Goal: Task Accomplishment & Management: Complete application form

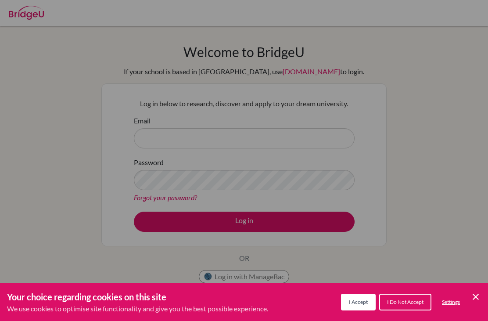
click at [430, 185] on div "Cookie Preferences" at bounding box center [244, 160] width 488 height 321
click at [474, 298] on icon "Cookie Control Close Icon" at bounding box center [476, 297] width 11 height 11
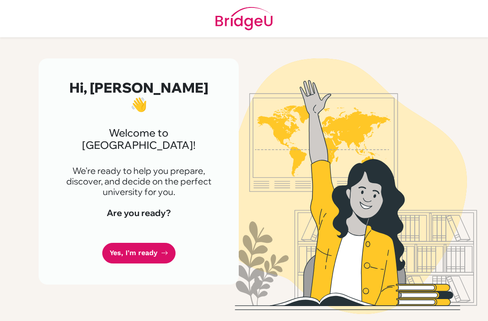
click at [162, 249] on icon at bounding box center [164, 252] width 7 height 7
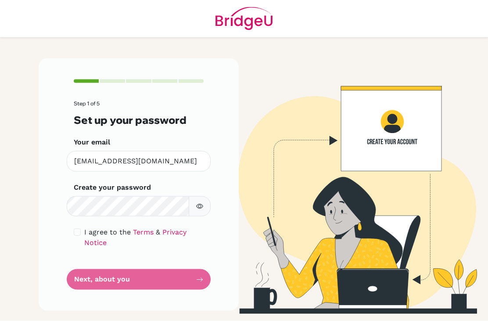
scroll to position [18, 0]
click at [147, 182] on label "Create your password" at bounding box center [112, 187] width 77 height 11
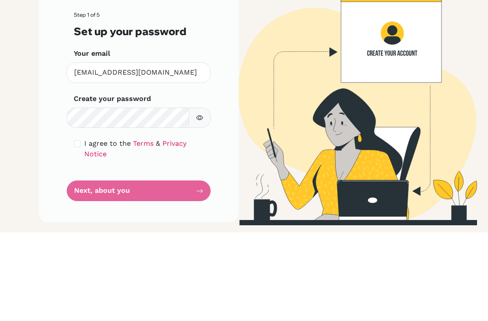
click at [60, 94] on div "Step 1 of 5 Set up your password Your email [EMAIL_ADDRESS][DOMAIN_NAME] Invali…" at bounding box center [139, 184] width 200 height 253
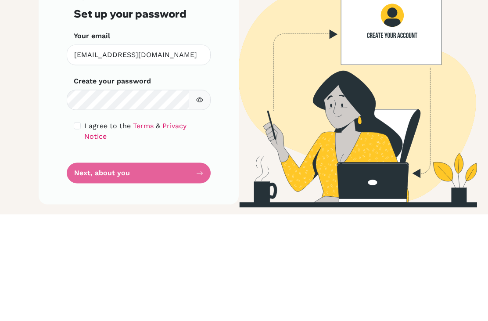
click at [403, 89] on img at bounding box center [350, 186] width 422 height 256
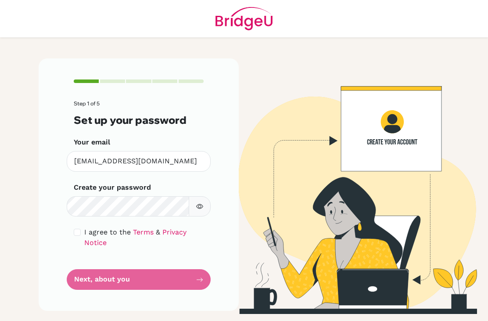
click at [85, 193] on form "Step 1 of 5 Set up your password Your email [EMAIL_ADDRESS][DOMAIN_NAME] Invali…" at bounding box center [139, 195] width 130 height 189
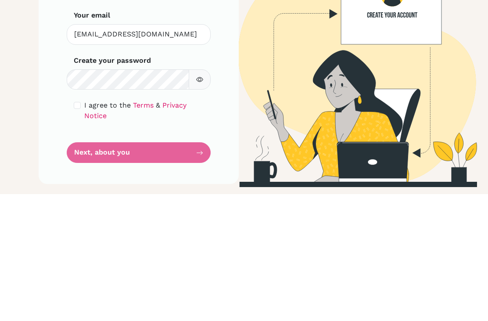
click at [75, 229] on input "checkbox" at bounding box center [77, 232] width 7 height 7
checkbox input "true"
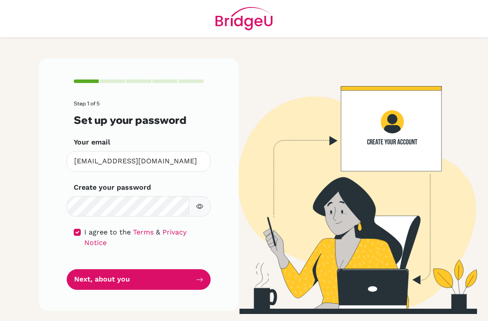
click at [79, 269] on button "Next, about you" at bounding box center [139, 279] width 144 height 21
